Goal: Task Accomplishment & Management: Manage account settings

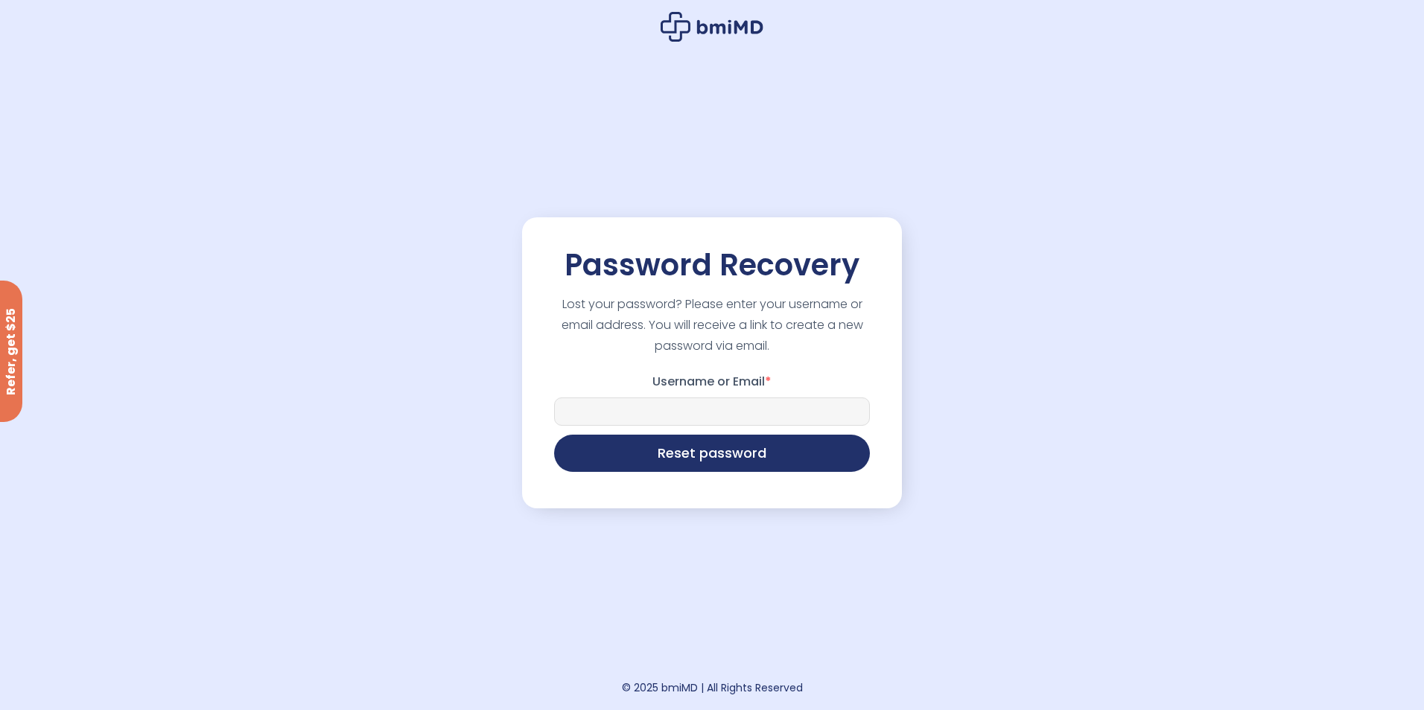
click at [698, 398] on input "Username or Email *" at bounding box center [712, 412] width 316 height 28
type input "**********"
click at [774, 450] on button "Reset password" at bounding box center [712, 451] width 316 height 37
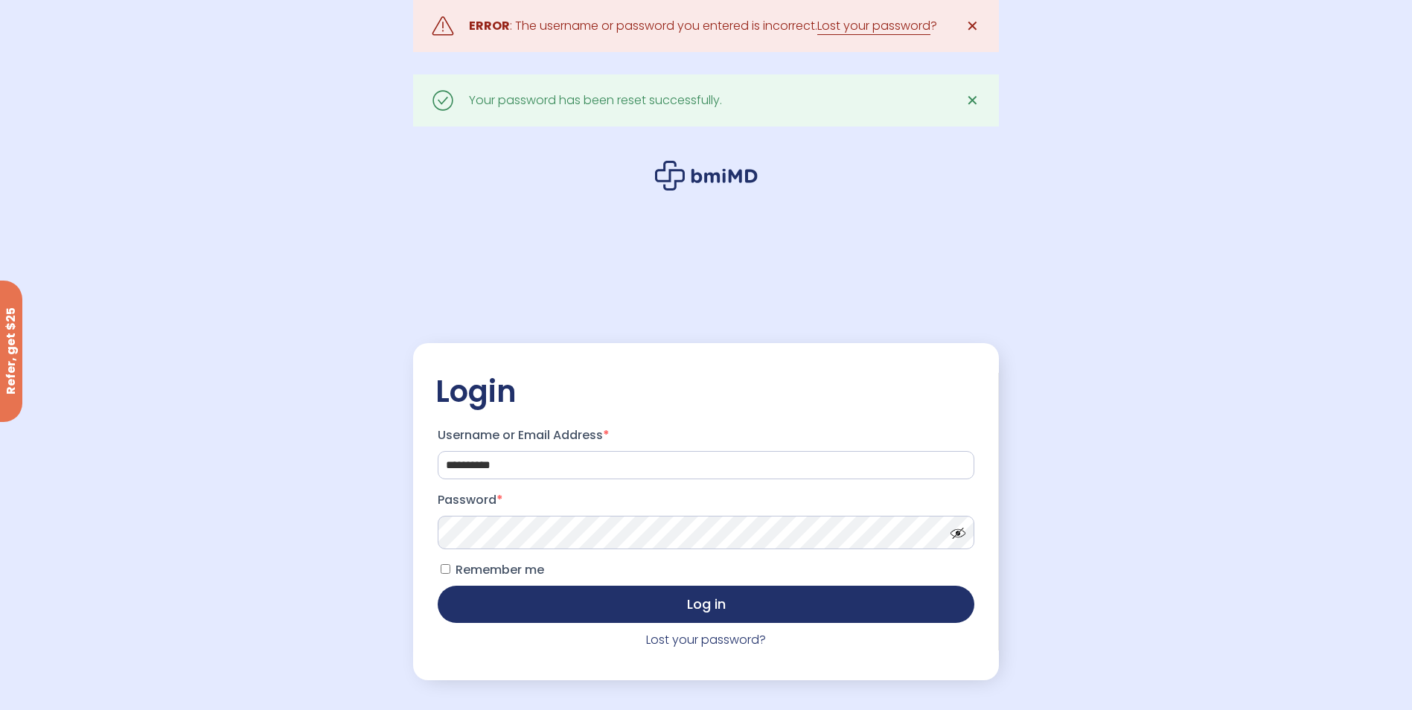
click at [952, 532] on span at bounding box center [955, 529] width 22 height 11
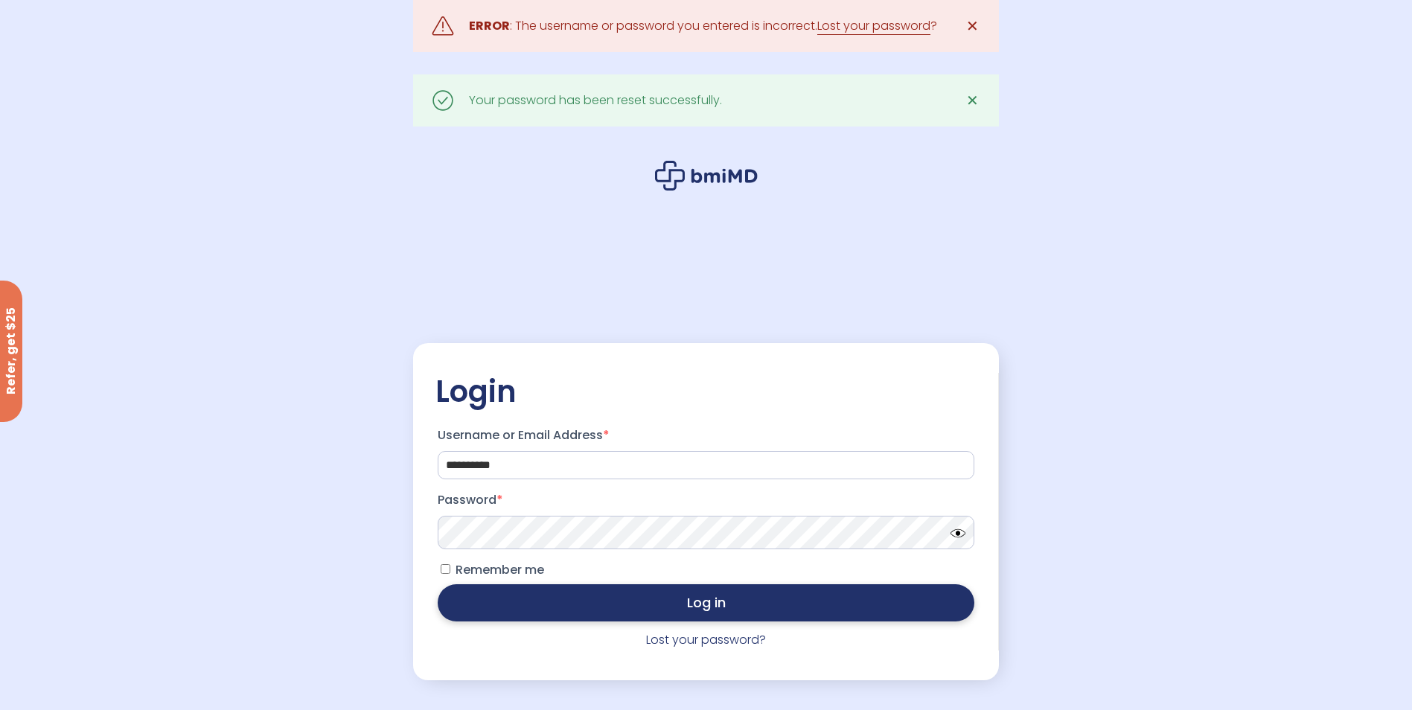
click at [564, 597] on button "Log in" at bounding box center [706, 602] width 536 height 37
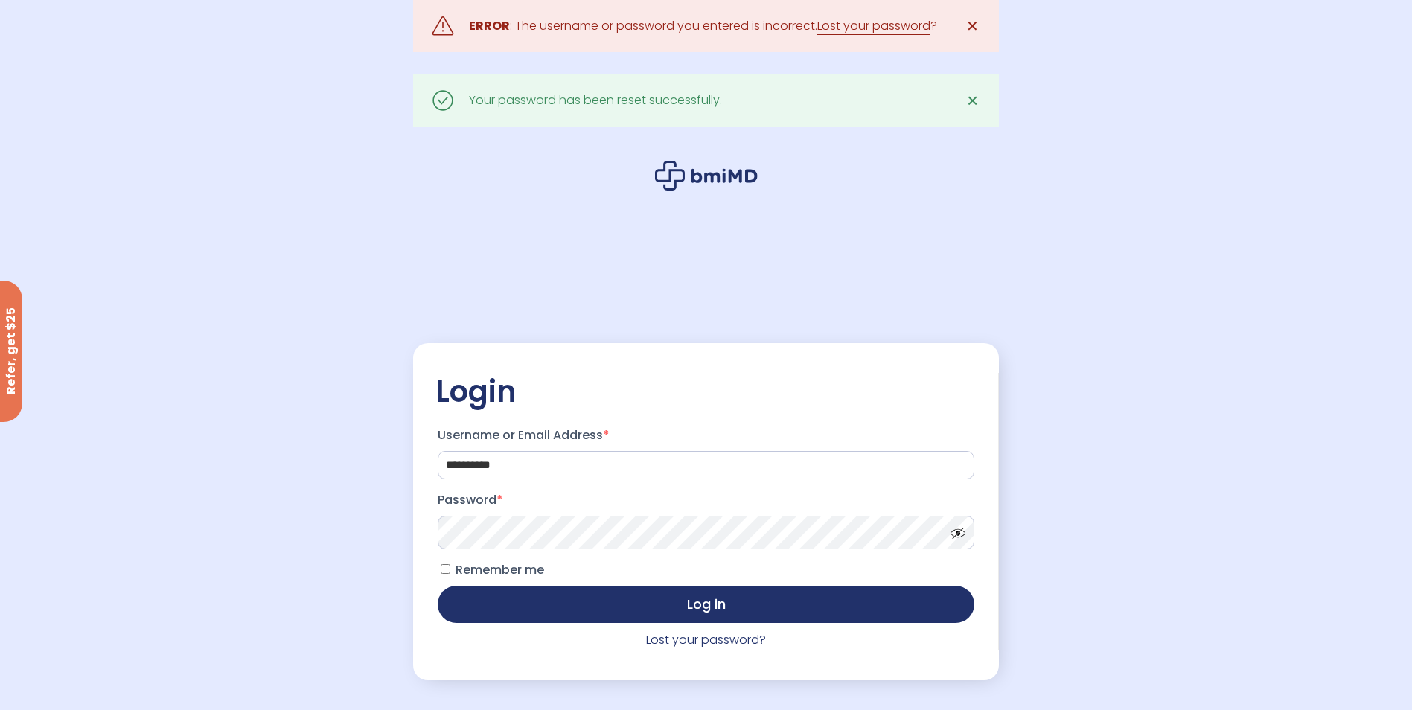
click at [969, 96] on span "✕" at bounding box center [972, 100] width 13 height 21
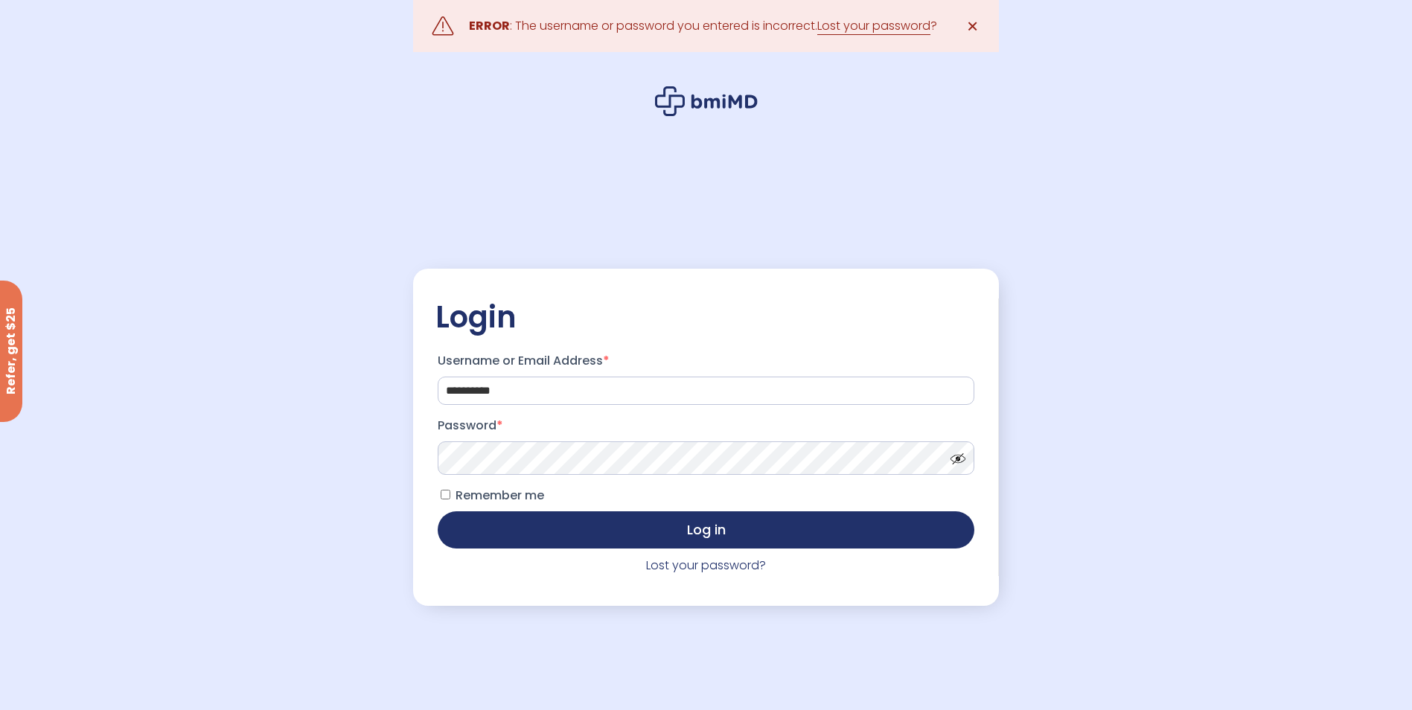
click at [969, 23] on span "✕" at bounding box center [972, 26] width 13 height 21
click at [710, 570] on link "Lost your password?" at bounding box center [706, 565] width 120 height 17
